Goal: Browse casually: Explore the website without a specific task or goal

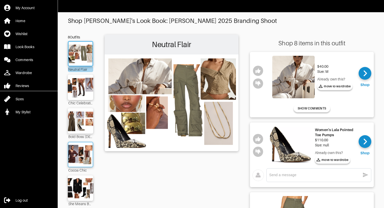
click at [85, 155] on img at bounding box center [80, 154] width 27 height 19
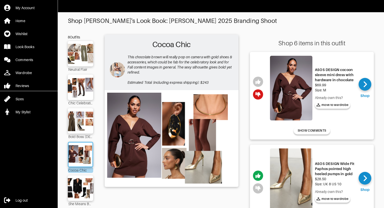
click at [295, 80] on img at bounding box center [291, 88] width 42 height 65
click at [82, 186] on img at bounding box center [80, 187] width 27 height 19
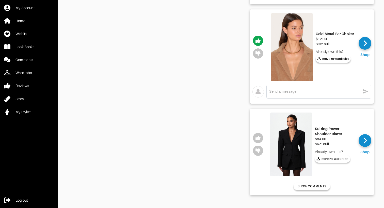
scroll to position [724, 0]
click at [289, 138] on img at bounding box center [291, 144] width 42 height 64
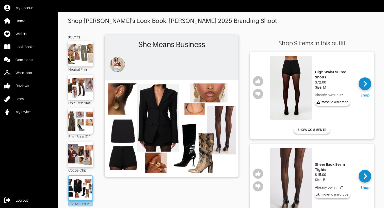
scroll to position [0, 0]
click at [259, 82] on icon "button" at bounding box center [258, 81] width 5 height 5
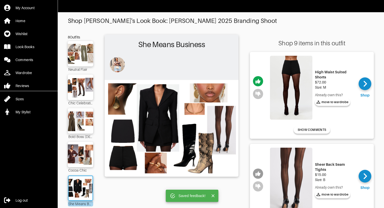
click at [256, 173] on icon "button" at bounding box center [258, 173] width 5 height 5
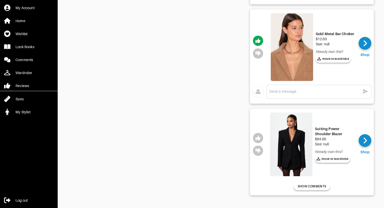
scroll to position [724, 0]
click at [259, 138] on icon "button" at bounding box center [258, 138] width 5 height 5
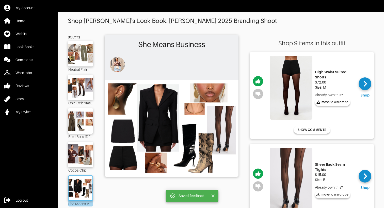
scroll to position [0, 0]
click at [312, 128] on span "SHOW COMMENTS" at bounding box center [312, 129] width 28 height 5
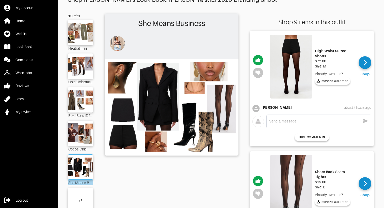
scroll to position [35, 0]
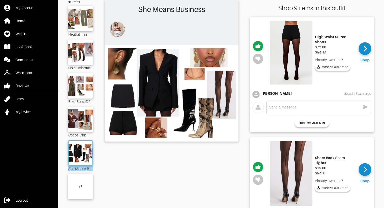
click at [80, 183] on div "+ 3" at bounding box center [80, 186] width 25 height 25
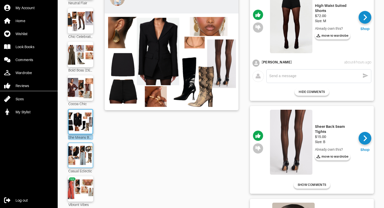
scroll to position [101, 0]
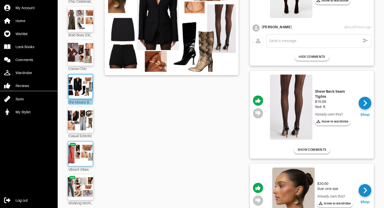
click at [84, 157] on img at bounding box center [80, 153] width 27 height 19
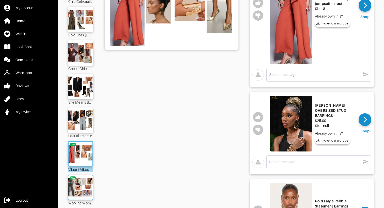
click at [78, 191] on img at bounding box center [80, 186] width 27 height 19
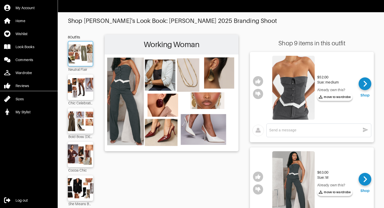
click at [79, 63] on img at bounding box center [80, 53] width 27 height 19
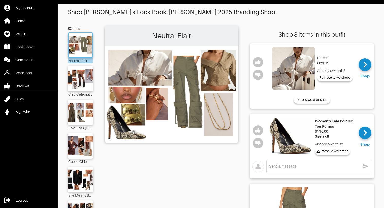
scroll to position [15, 0]
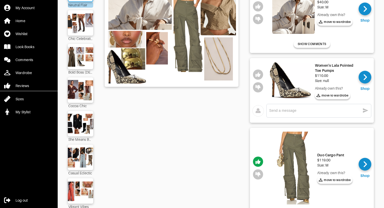
scroll to position [65, 0]
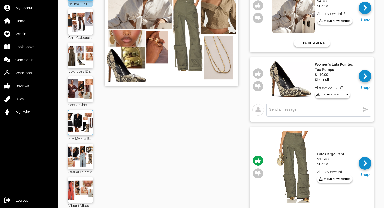
click at [85, 130] on img at bounding box center [80, 122] width 27 height 19
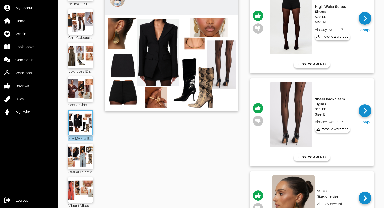
click at [87, 52] on img at bounding box center [80, 55] width 27 height 19
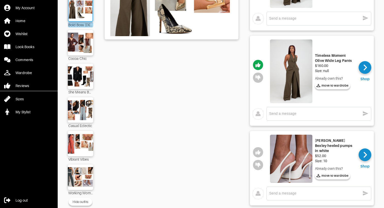
scroll to position [108, 0]
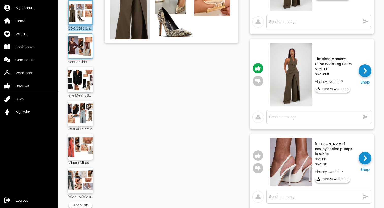
click at [80, 47] on img at bounding box center [80, 45] width 27 height 19
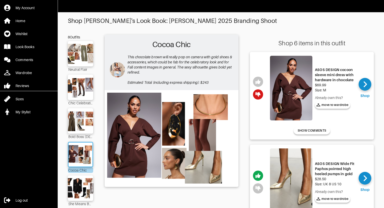
click at [279, 82] on img at bounding box center [291, 88] width 42 height 65
click at [77, 64] on div at bounding box center [80, 53] width 25 height 25
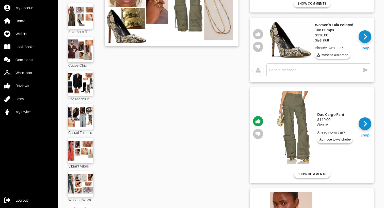
scroll to position [111, 0]
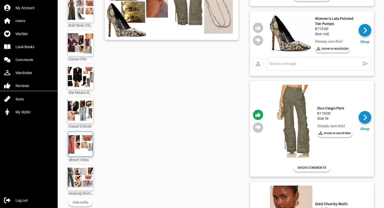
click at [83, 144] on img at bounding box center [80, 143] width 27 height 19
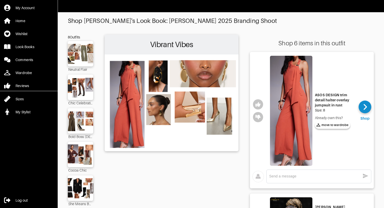
click at [297, 102] on img at bounding box center [291, 111] width 42 height 110
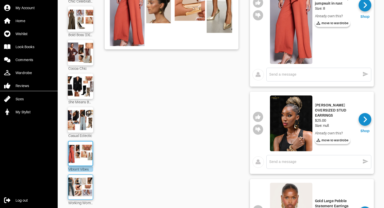
scroll to position [114, 0]
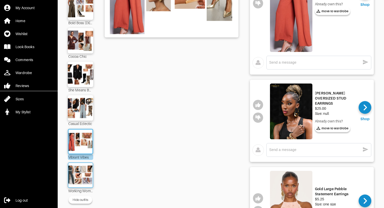
click at [84, 170] on img at bounding box center [80, 174] width 27 height 19
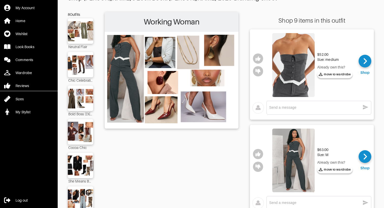
scroll to position [21, 0]
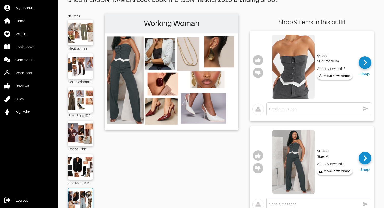
click at [79, 198] on img at bounding box center [80, 200] width 27 height 19
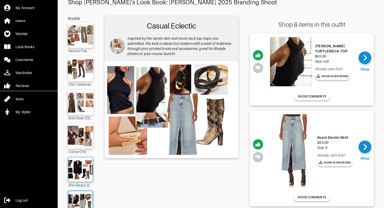
scroll to position [10, 0]
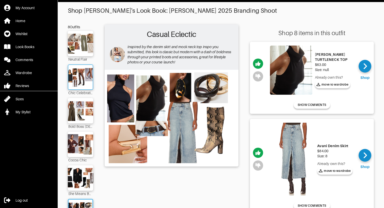
click at [81, 80] on img at bounding box center [80, 76] width 27 height 19
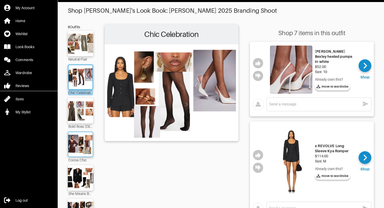
click at [89, 142] on img at bounding box center [80, 143] width 27 height 19
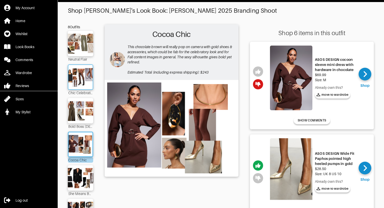
click at [82, 77] on img at bounding box center [80, 76] width 27 height 19
